Goal: Navigation & Orientation: Find specific page/section

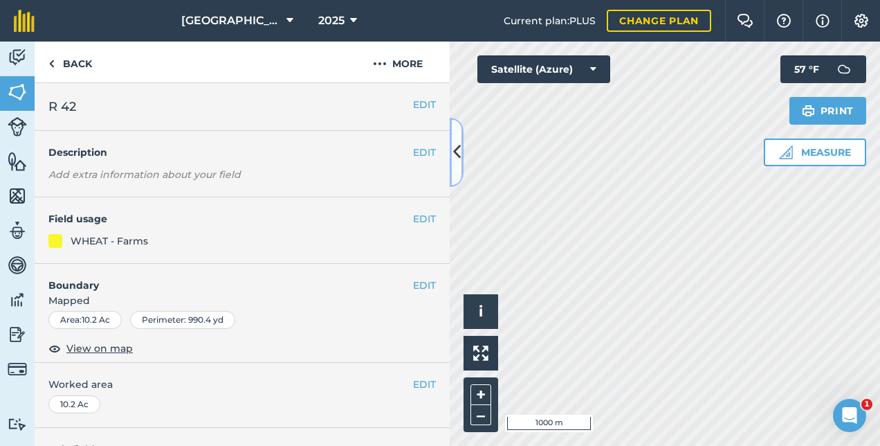
click at [458, 147] on icon at bounding box center [457, 152] width 8 height 24
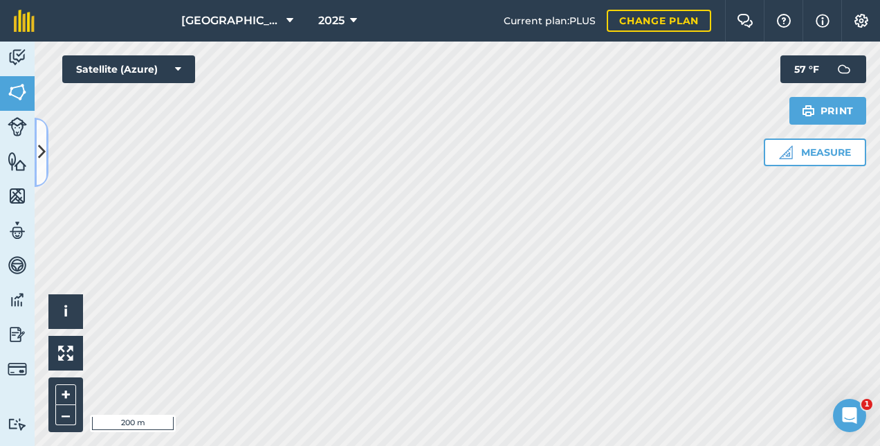
click at [44, 156] on icon at bounding box center [42, 152] width 8 height 24
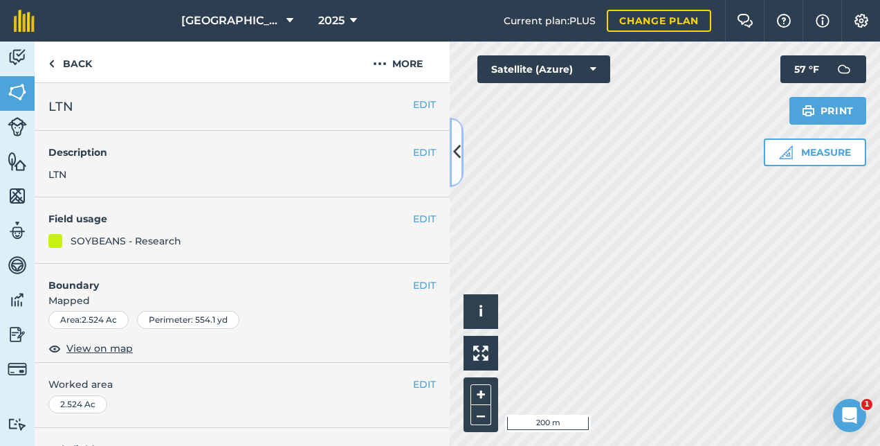
click at [458, 154] on icon at bounding box center [457, 152] width 8 height 24
